Goal: Register for event/course

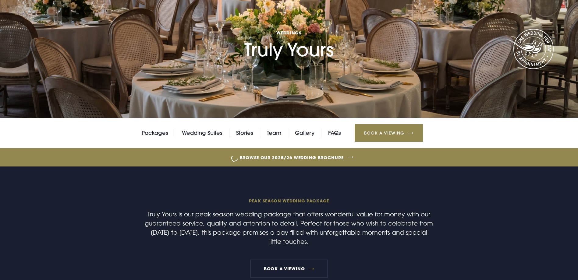
scroll to position [152, 0]
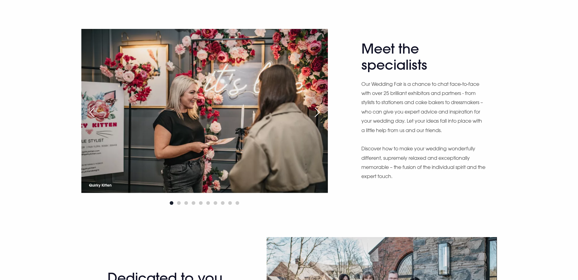
scroll to position [365, 0]
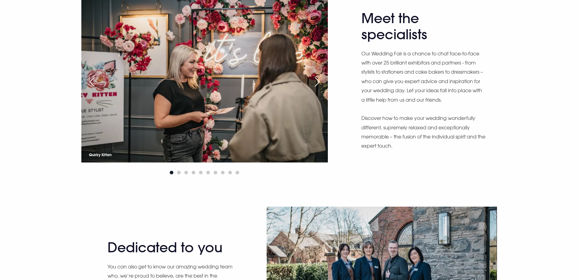
click at [317, 89] on div "Next slide" at bounding box center [316, 81] width 15 height 13
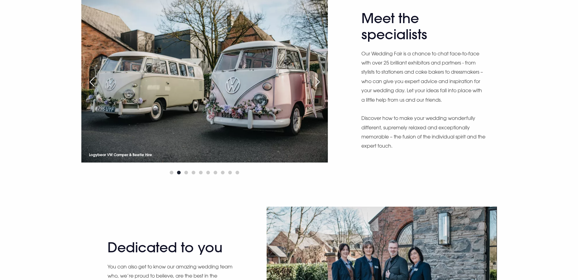
click at [317, 89] on div "Next slide" at bounding box center [316, 81] width 15 height 13
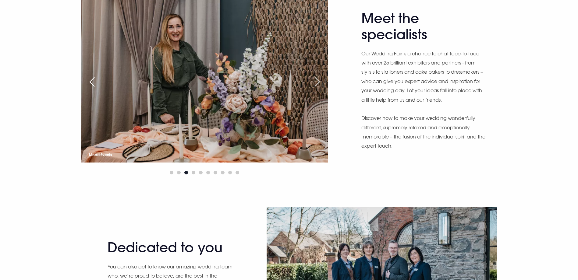
click at [317, 89] on div "Next slide" at bounding box center [316, 81] width 15 height 13
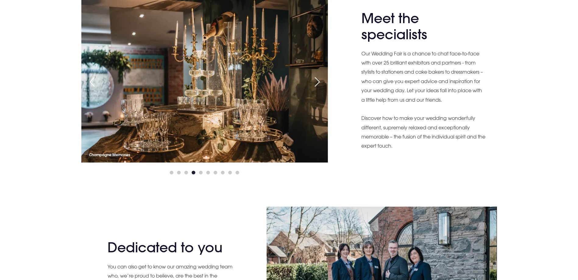
click at [317, 89] on div "Next slide" at bounding box center [316, 81] width 15 height 13
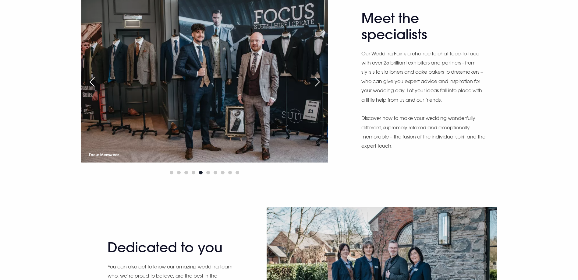
click at [317, 89] on div "Next slide" at bounding box center [316, 81] width 15 height 13
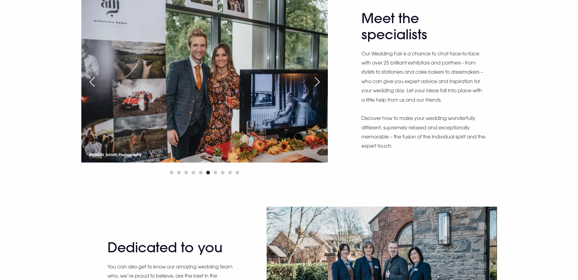
click at [317, 89] on div "Next slide" at bounding box center [316, 81] width 15 height 13
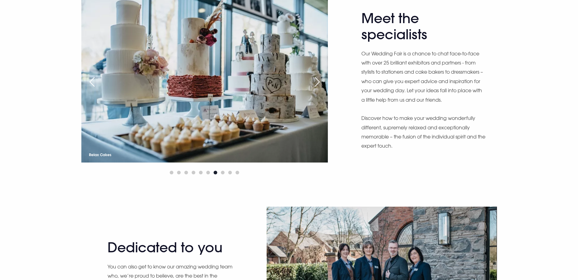
click at [317, 89] on div "Next slide" at bounding box center [316, 81] width 15 height 13
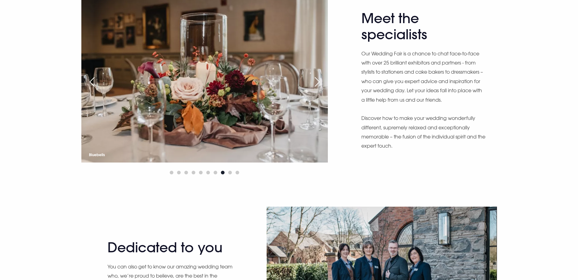
click at [317, 89] on div "Next slide" at bounding box center [316, 81] width 15 height 13
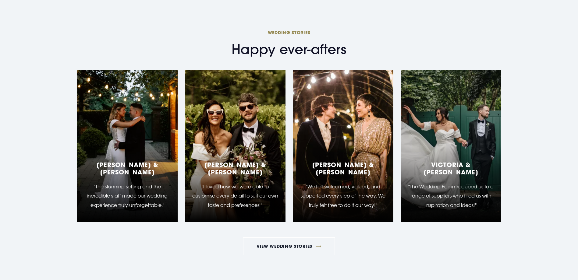
scroll to position [1279, 0]
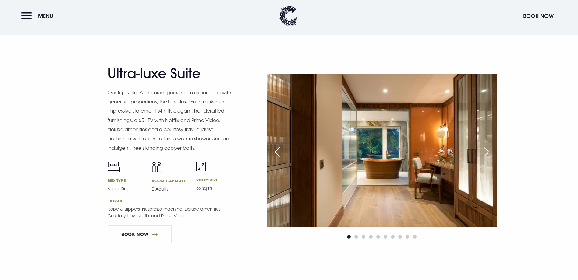
scroll to position [822, 0]
